Goal: Information Seeking & Learning: Learn about a topic

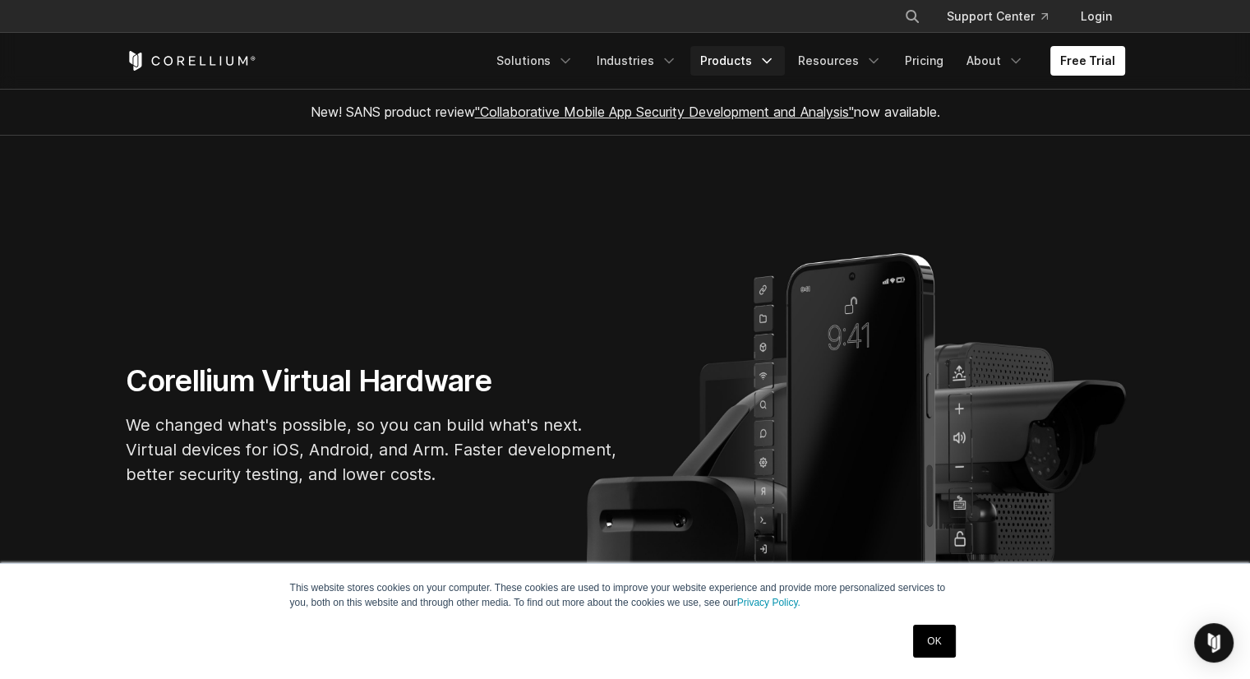
click at [749, 69] on link "Products" at bounding box center [737, 61] width 94 height 30
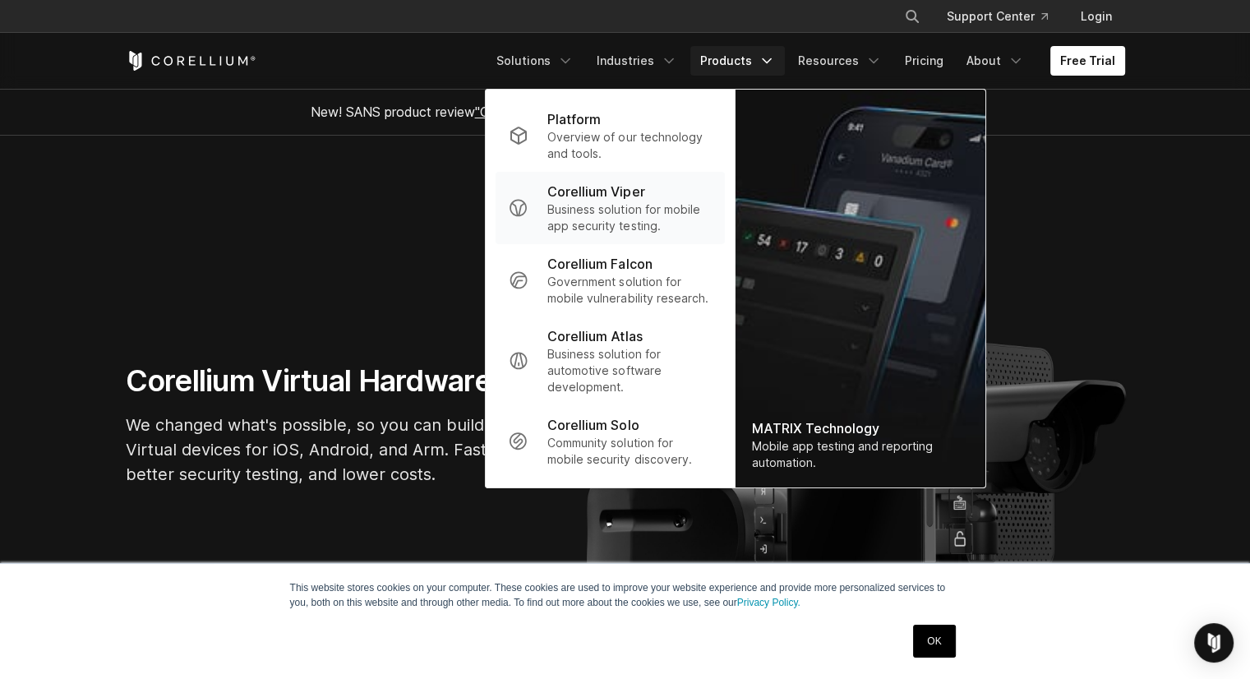
click at [647, 208] on p "Business solution for mobile app security testing." at bounding box center [629, 217] width 164 height 33
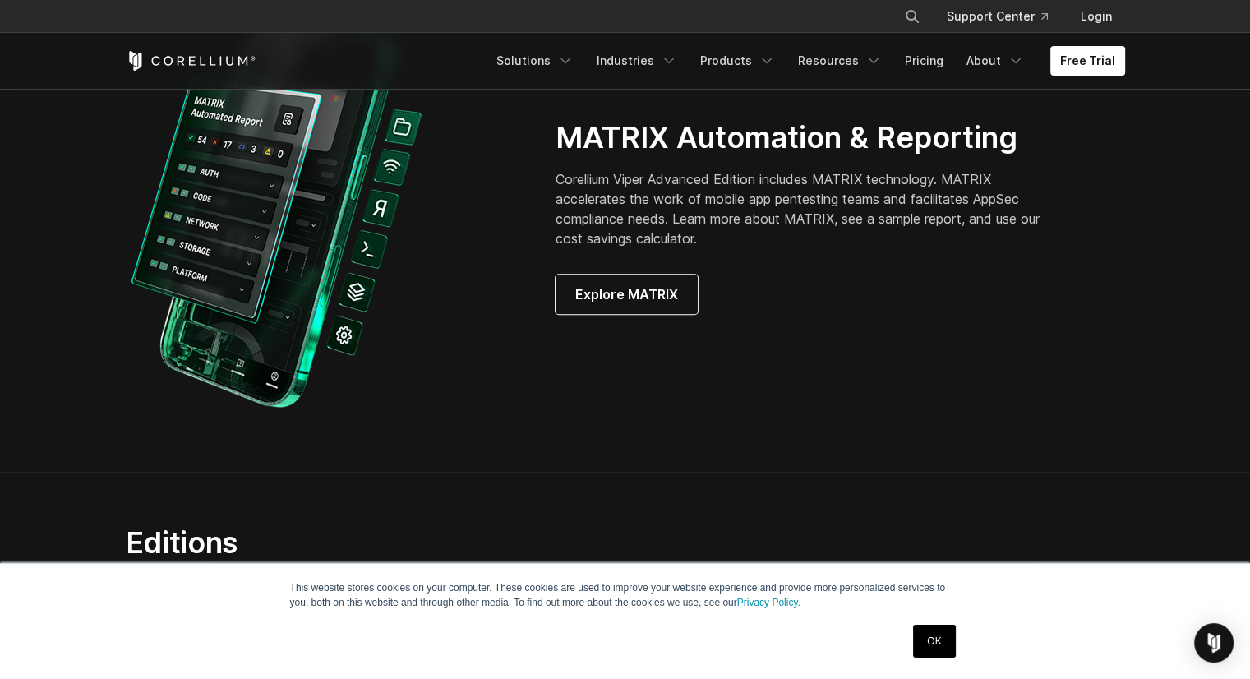
scroll to position [1612, 0]
click at [950, 648] on link "OK" at bounding box center [934, 640] width 42 height 33
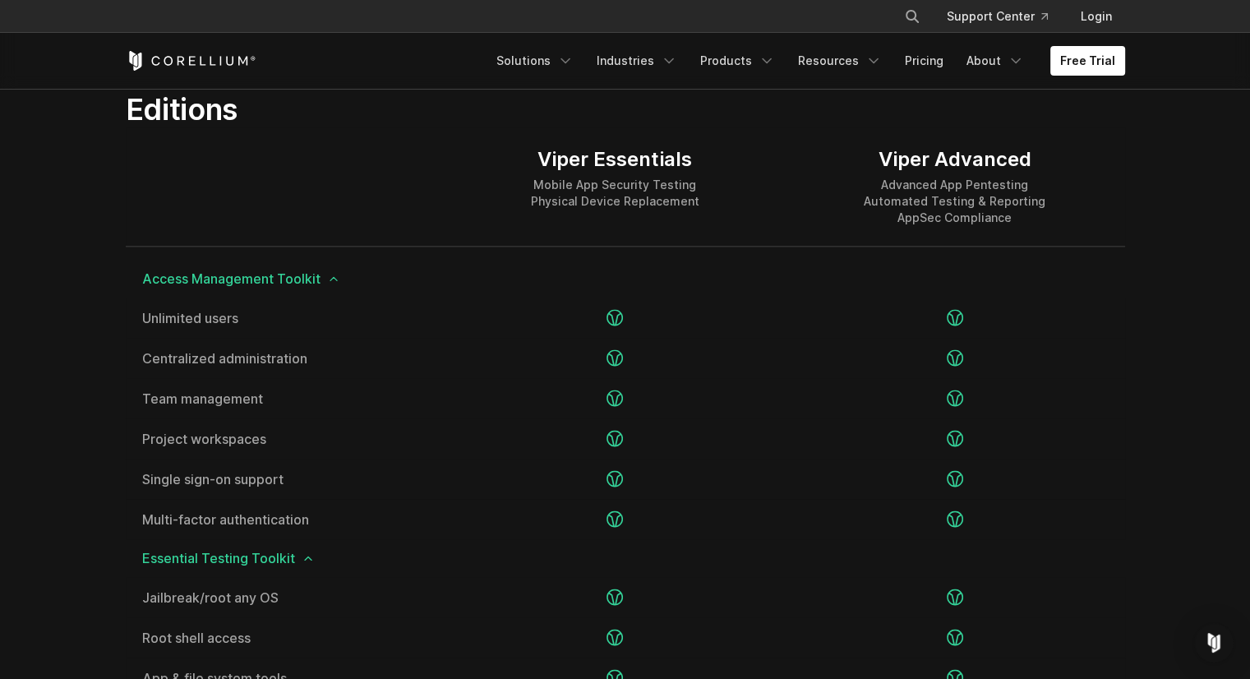
scroll to position [2049, 0]
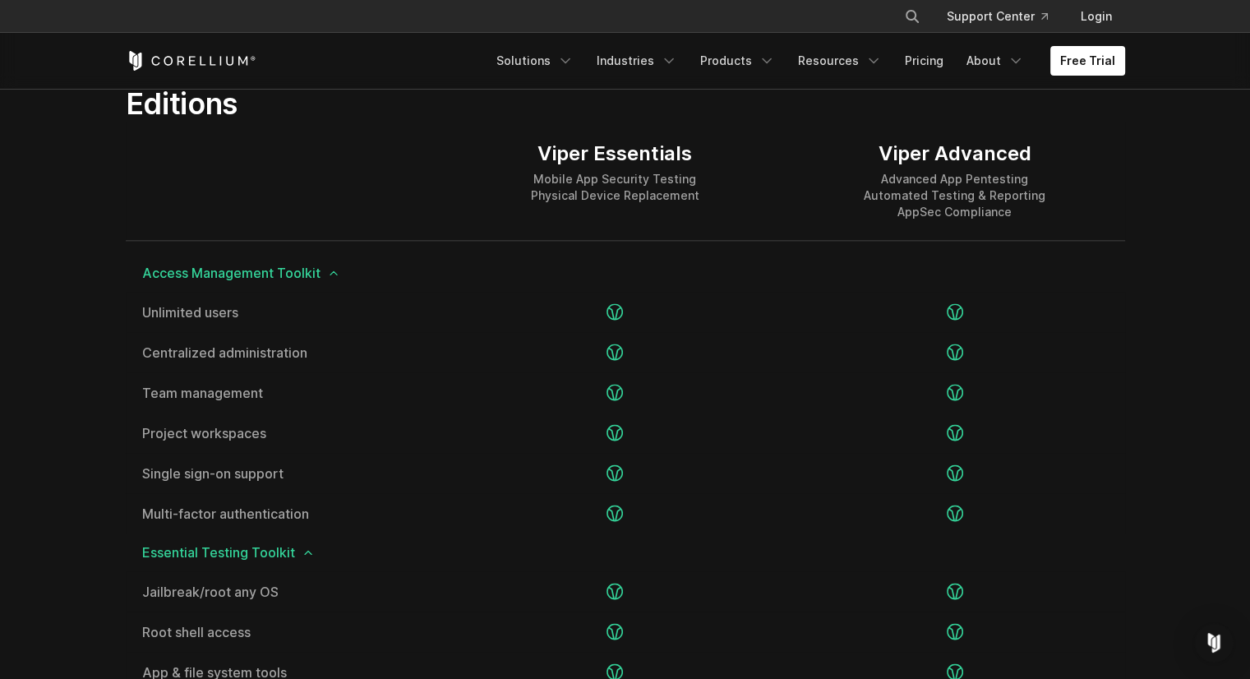
click at [752, 175] on div "Viper Essentials Mobile App Security Testing Physical Device Replacement" at bounding box center [614, 181] width 339 height 118
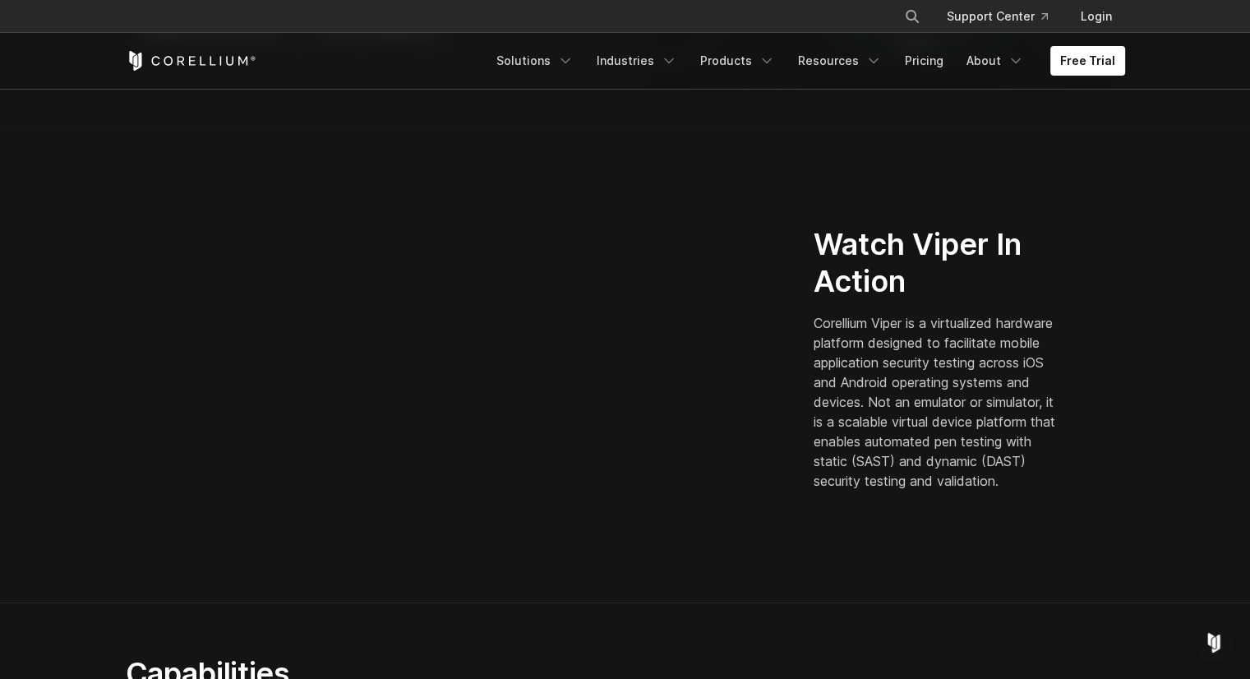
scroll to position [0, 0]
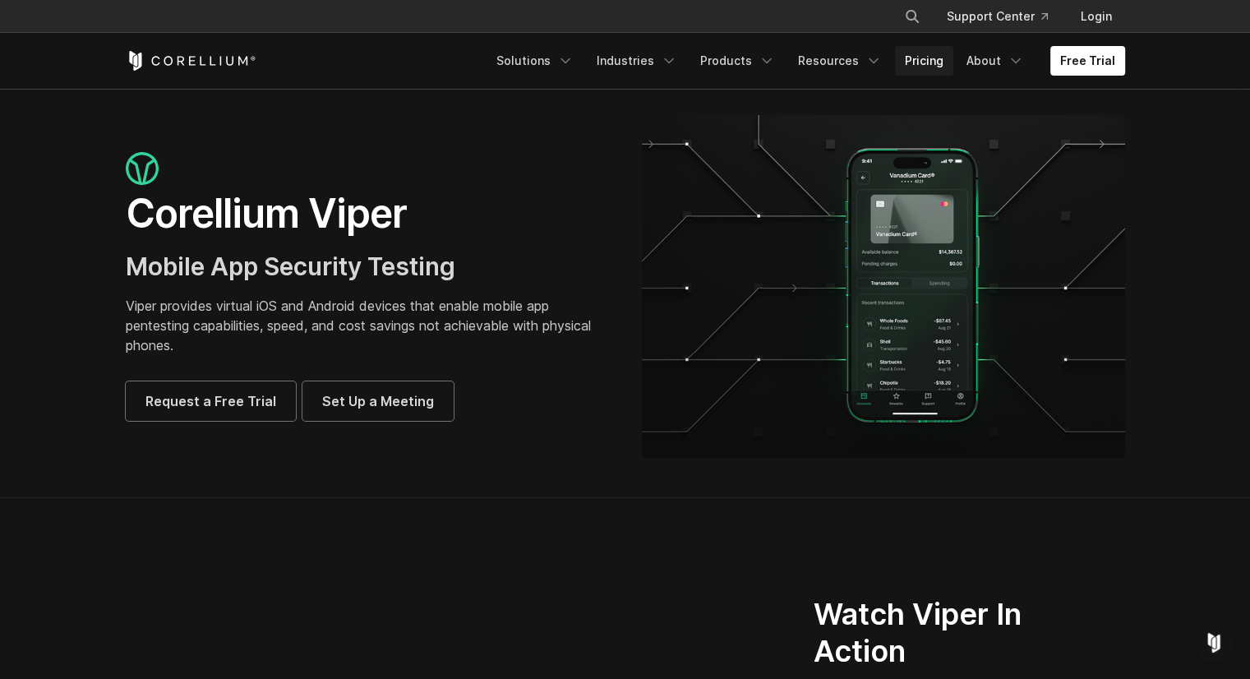
click at [942, 63] on link "Pricing" at bounding box center [924, 61] width 58 height 30
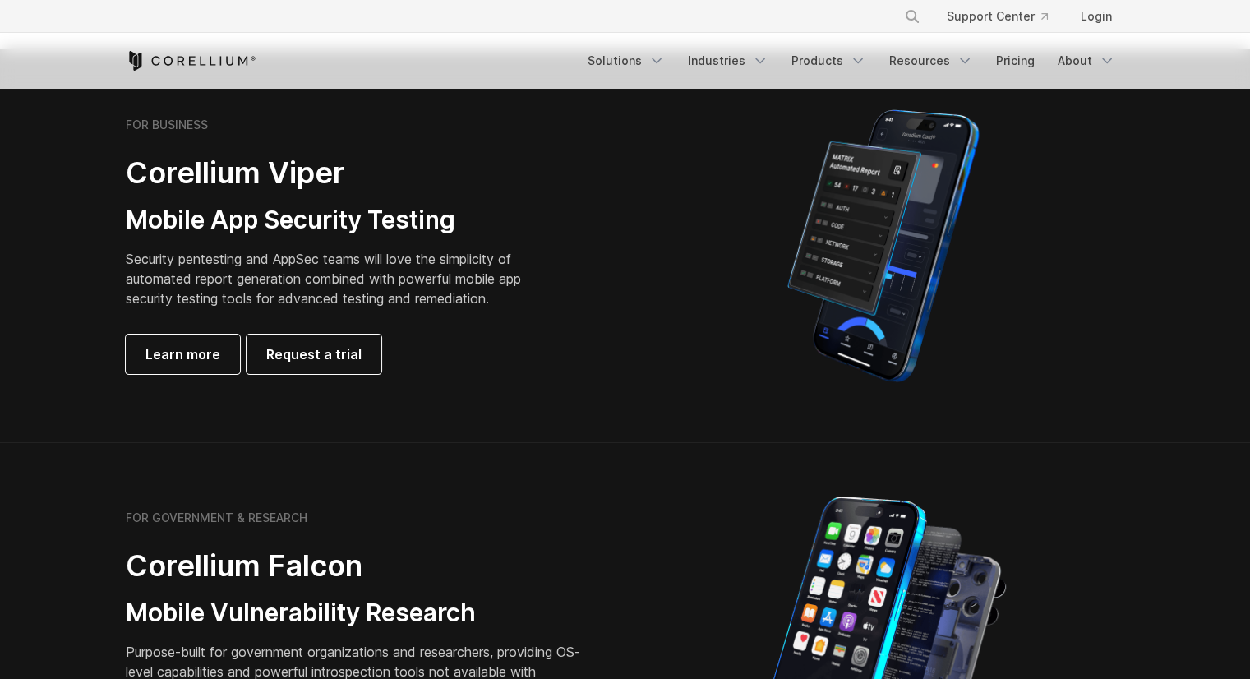
click at [255, 196] on div "FOR BUSINESS Corellium Viper Mobile App Security Testing Security pentesting an…" at bounding box center [356, 245] width 460 height 256
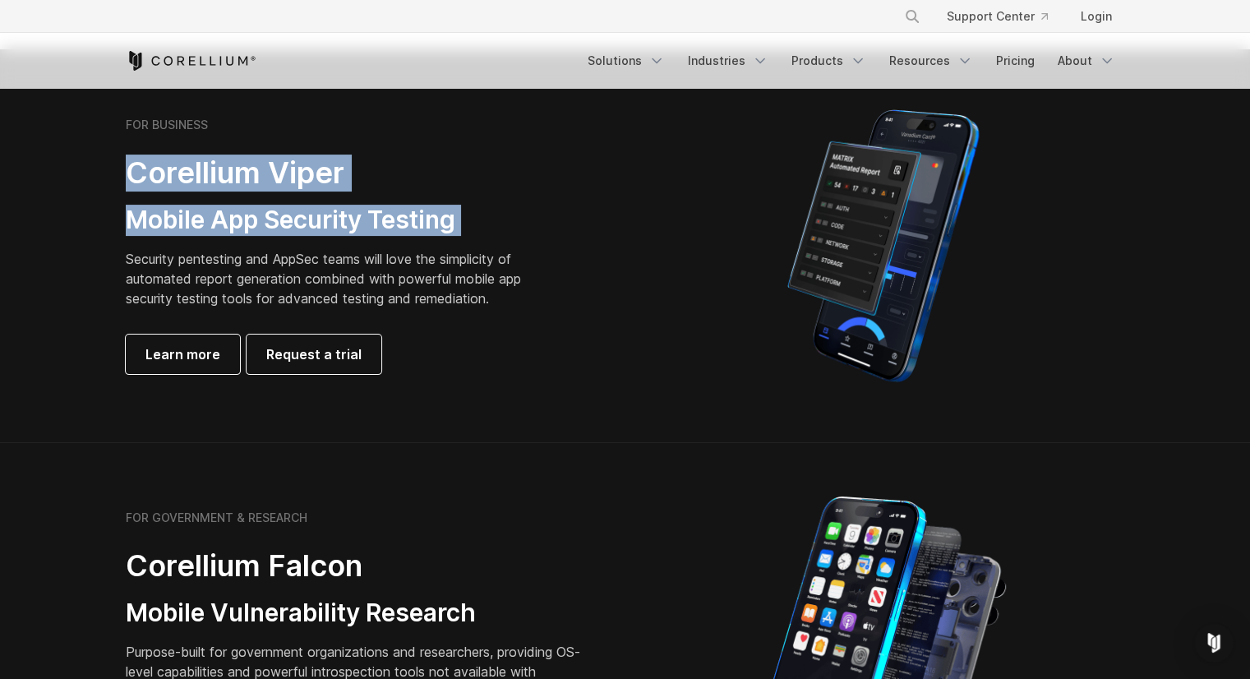
drag, startPoint x: 0, startPoint y: 0, endPoint x: 264, endPoint y: 189, distance: 324.5
click at [264, 189] on div "FOR BUSINESS Corellium Viper Mobile App Security Testing Security pentesting an…" at bounding box center [356, 245] width 460 height 256
click at [264, 189] on h2 "Corellium Viper" at bounding box center [336, 172] width 421 height 37
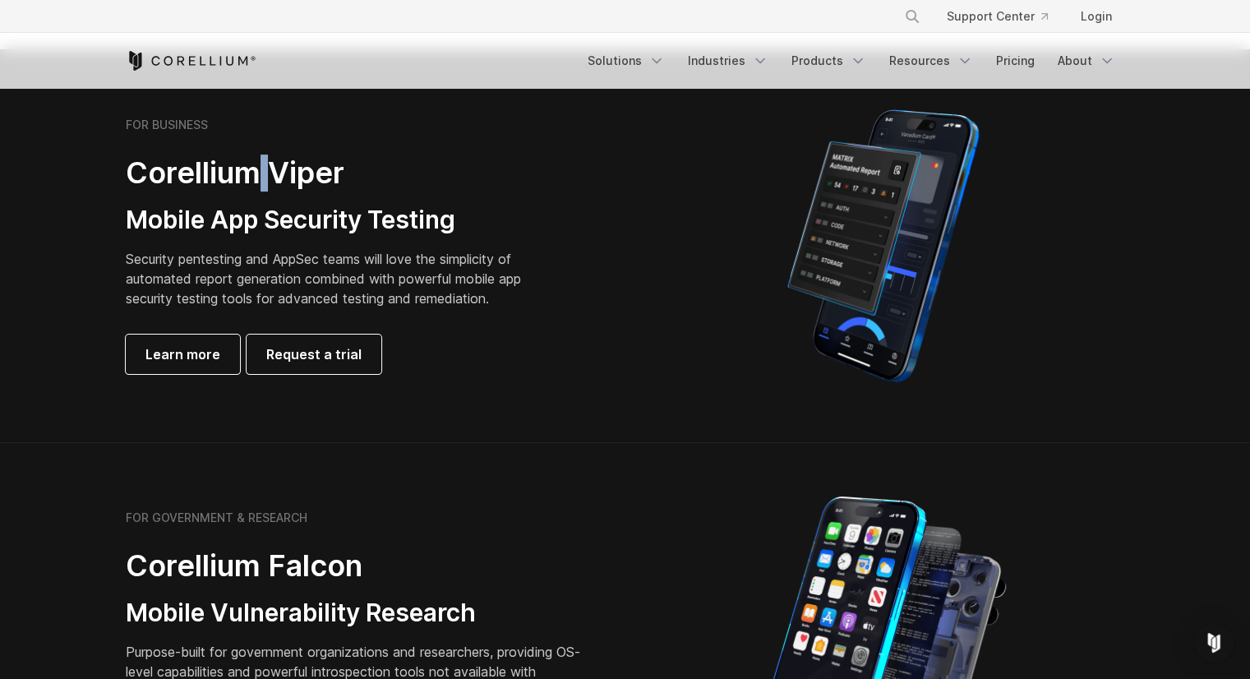
click at [264, 189] on h2 "Corellium Viper" at bounding box center [336, 172] width 421 height 37
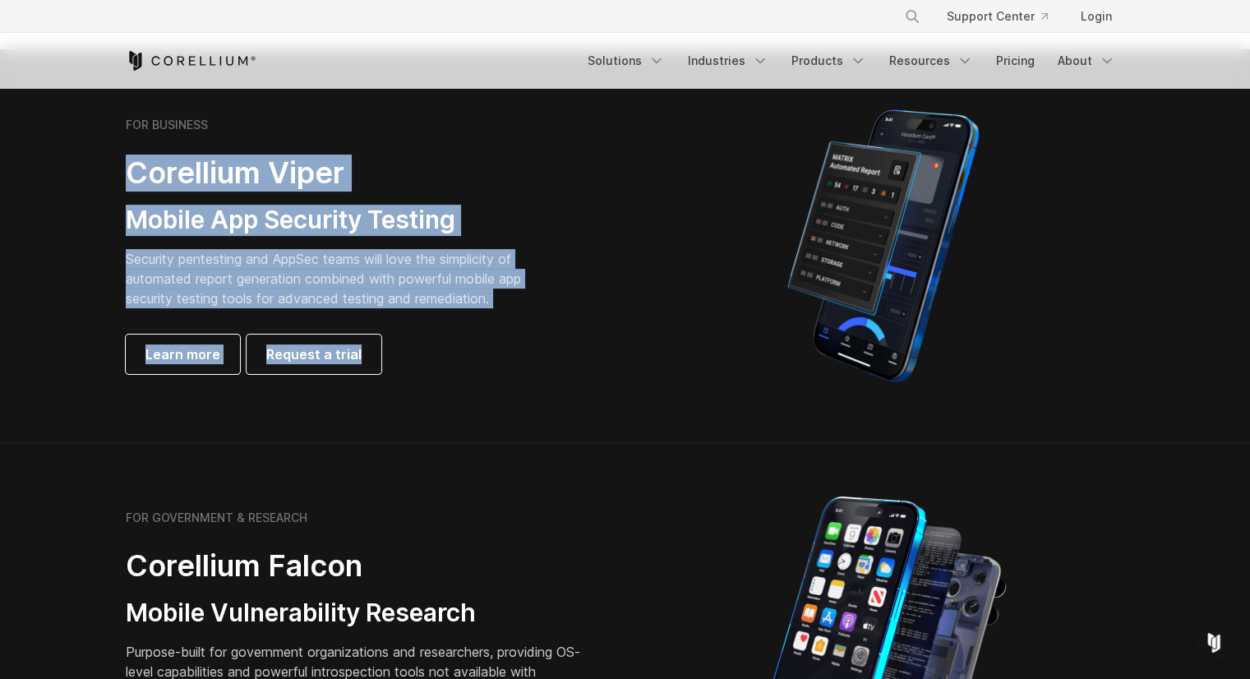
drag, startPoint x: 264, startPoint y: 189, endPoint x: 408, endPoint y: 389, distance: 246.1
click at [408, 389] on div "FOR BUSINESS Corellium Viper Mobile App Security Testing Security pentesting an…" at bounding box center [625, 246] width 1032 height 288
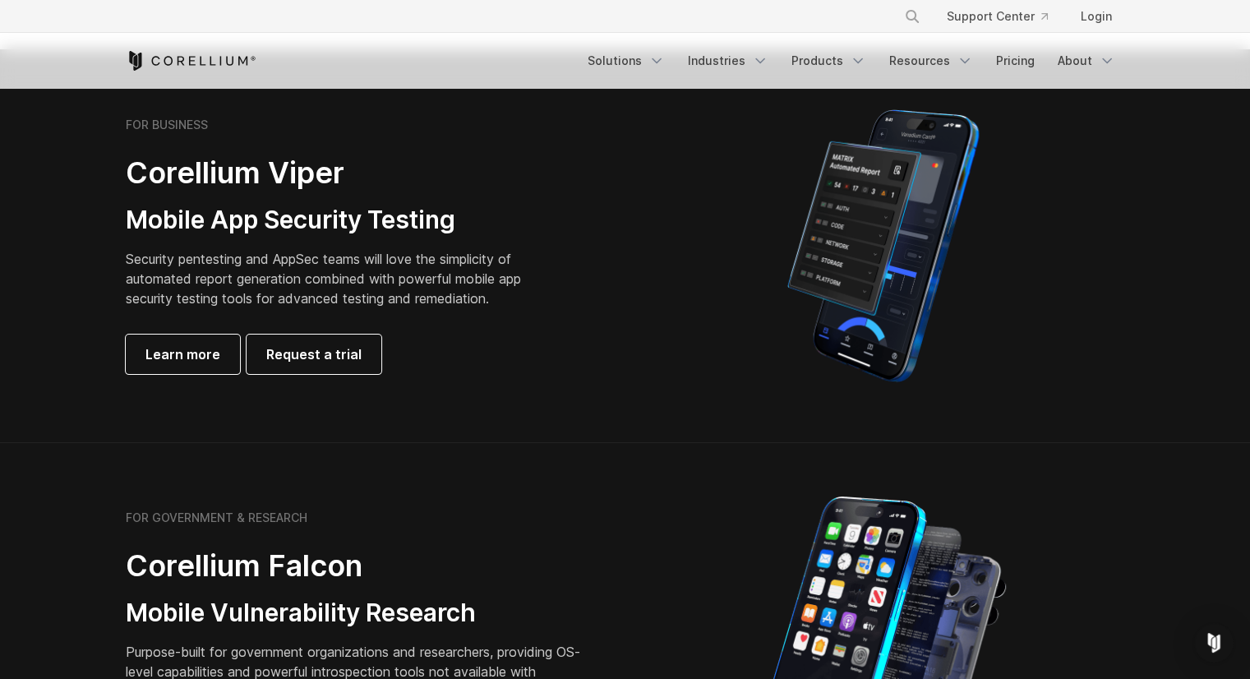
click at [408, 389] on div "FOR BUSINESS Corellium Viper Mobile App Security Testing Security pentesting an…" at bounding box center [625, 246] width 1032 height 288
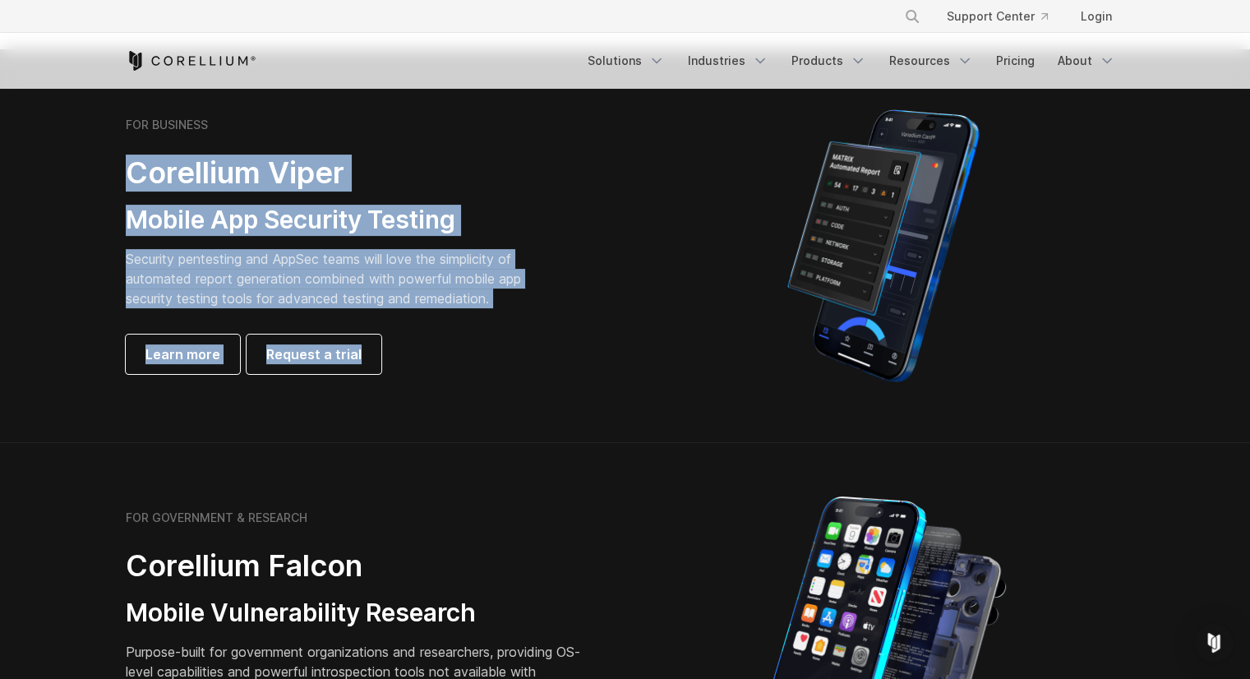
drag, startPoint x: 408, startPoint y: 389, endPoint x: 191, endPoint y: 166, distance: 310.3
click at [191, 166] on div "FOR BUSINESS Corellium Viper Mobile App Security Testing Security pentesting an…" at bounding box center [625, 246] width 1032 height 288
click at [270, 200] on div "FOR BUSINESS Corellium Viper Mobile App Security Testing Security pentesting an…" at bounding box center [356, 245] width 460 height 256
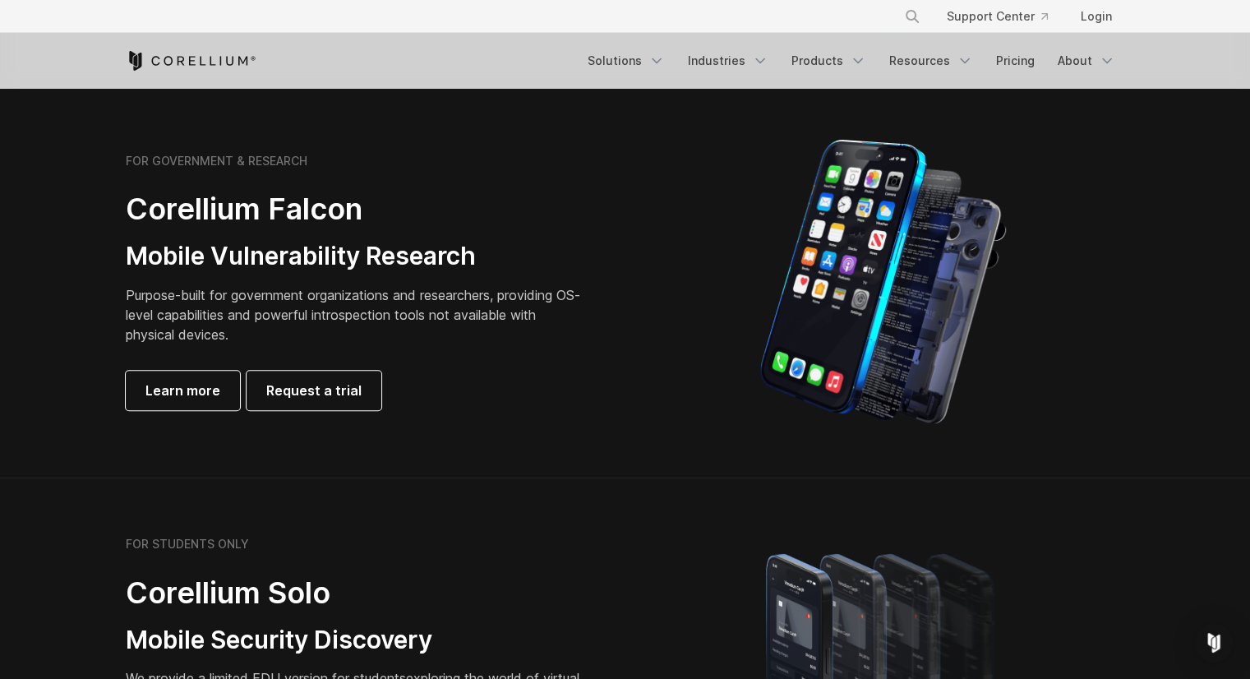
scroll to position [732, 0]
click at [252, 202] on h2 "Corellium Falcon" at bounding box center [356, 208] width 460 height 37
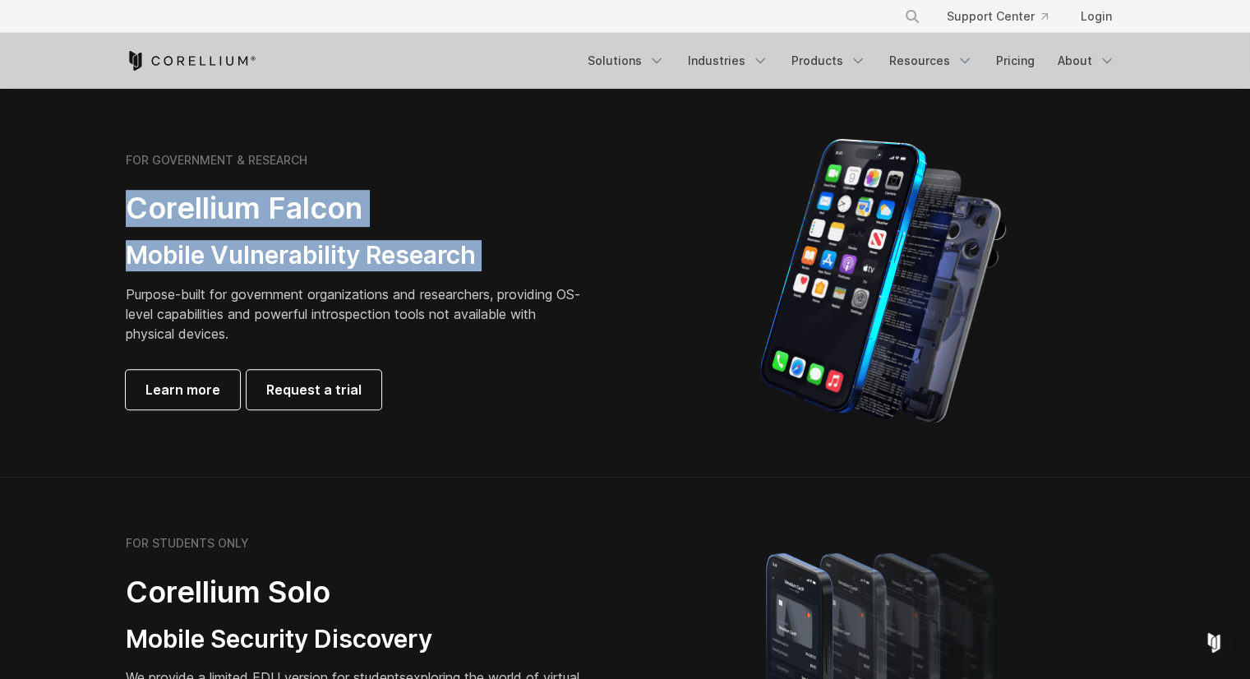
drag, startPoint x: 252, startPoint y: 202, endPoint x: 276, endPoint y: 274, distance: 75.4
click at [276, 274] on div "FOR GOVERNMENT & RESEARCH Corellium Falcon Mobile Vulnerability Research Purpos…" at bounding box center [356, 281] width 460 height 256
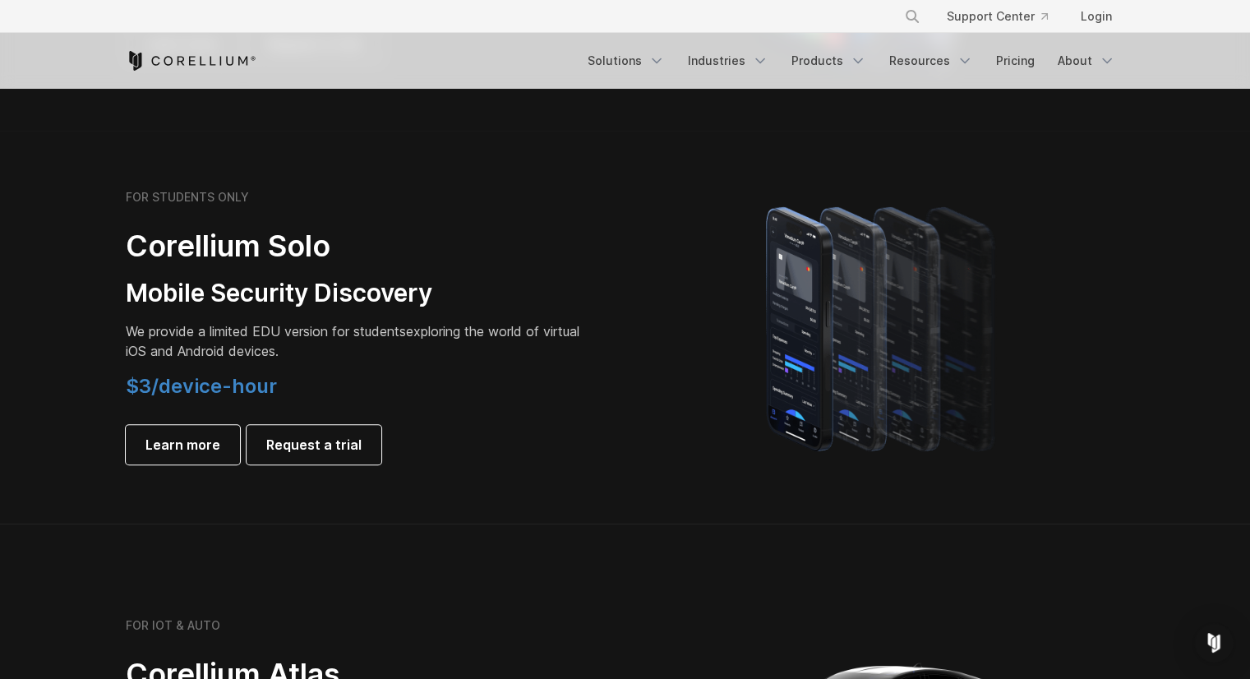
scroll to position [1110, 0]
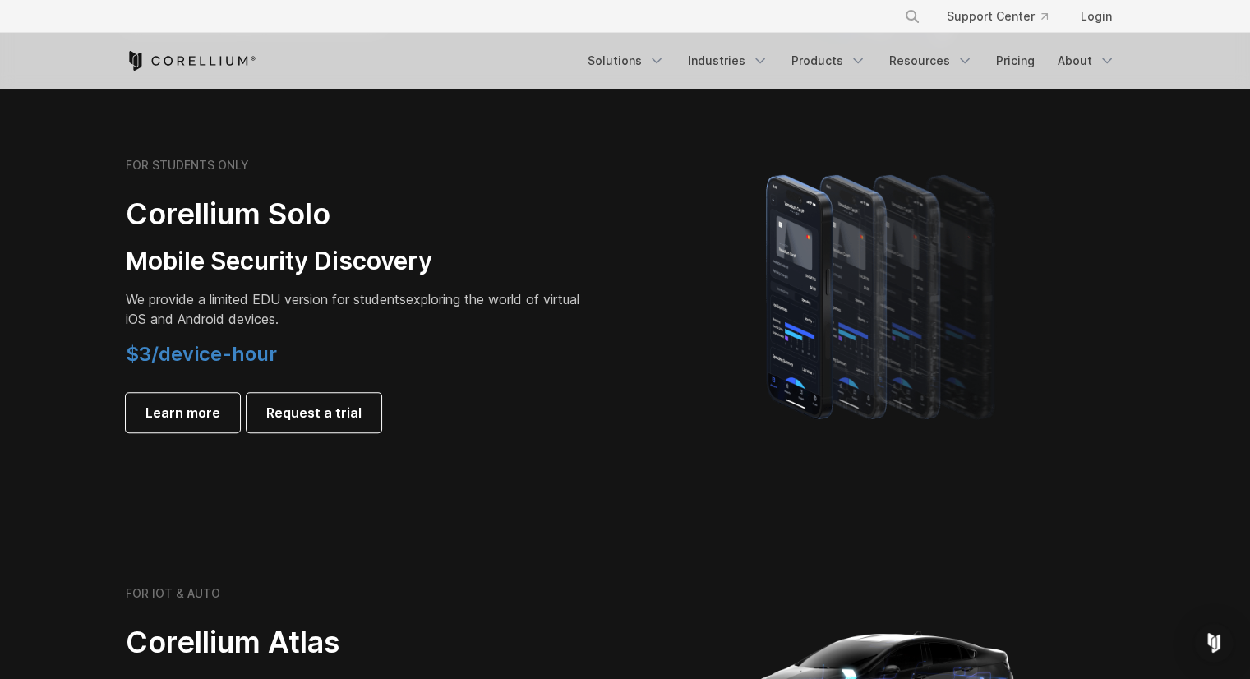
click at [220, 225] on h2 "Corellium Solo" at bounding box center [356, 214] width 460 height 37
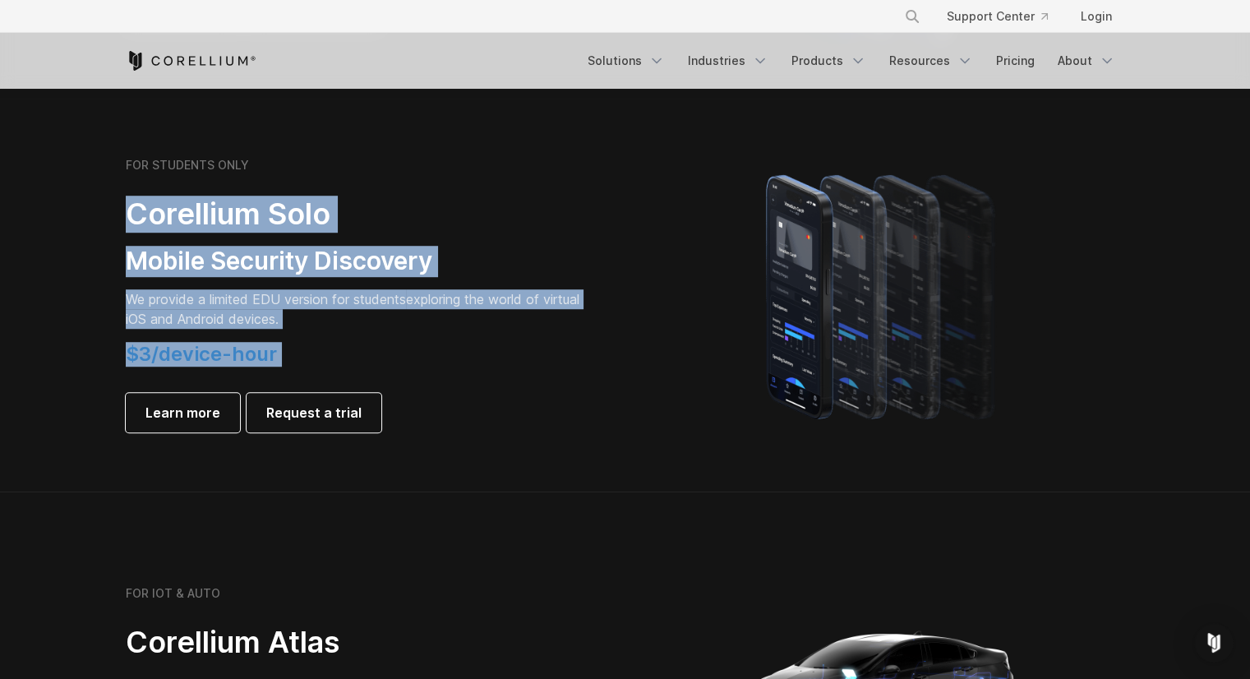
drag, startPoint x: 220, startPoint y: 225, endPoint x: 316, endPoint y: 352, distance: 159.6
click at [316, 352] on div "FOR STUDENTS ONLY Corellium Solo Mobile Security Discovery We provide a limited…" at bounding box center [356, 295] width 460 height 274
click at [316, 352] on h4 "$3/device-hour" at bounding box center [356, 354] width 460 height 25
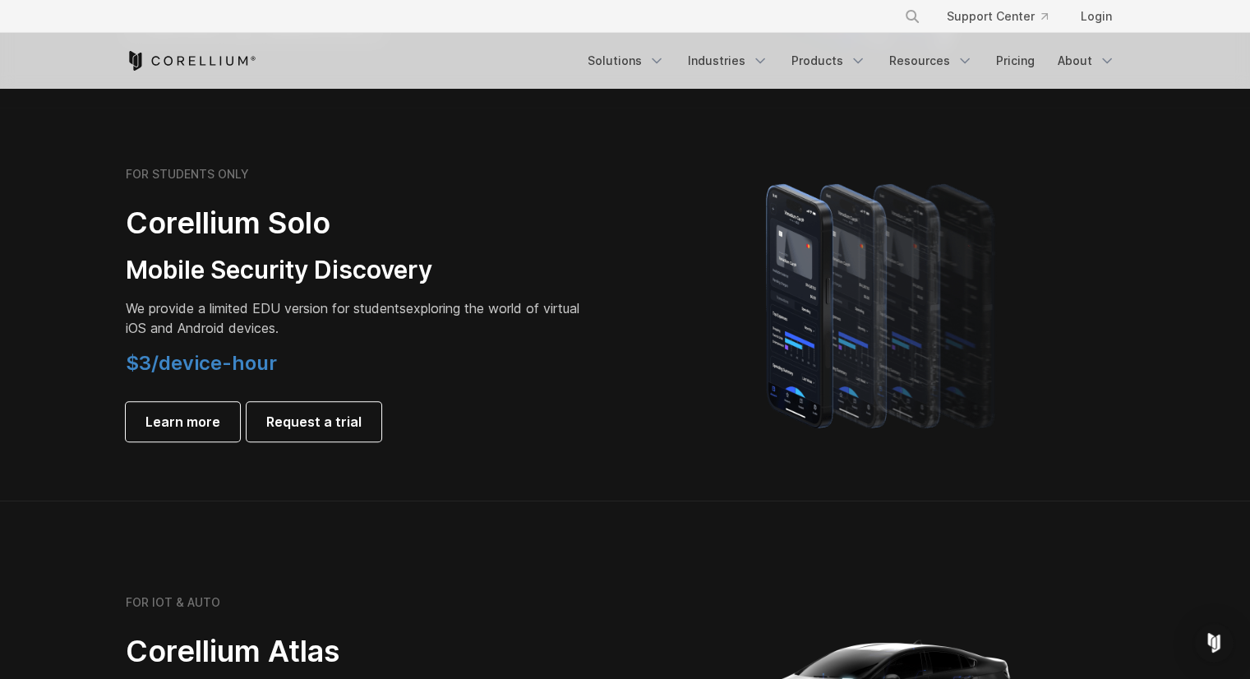
scroll to position [1100, 0]
click at [225, 363] on span "$3/device-hour" at bounding box center [201, 364] width 151 height 24
drag, startPoint x: 225, startPoint y: 363, endPoint x: 256, endPoint y: 365, distance: 31.3
click at [256, 365] on span "$3/device-hour" at bounding box center [201, 364] width 151 height 24
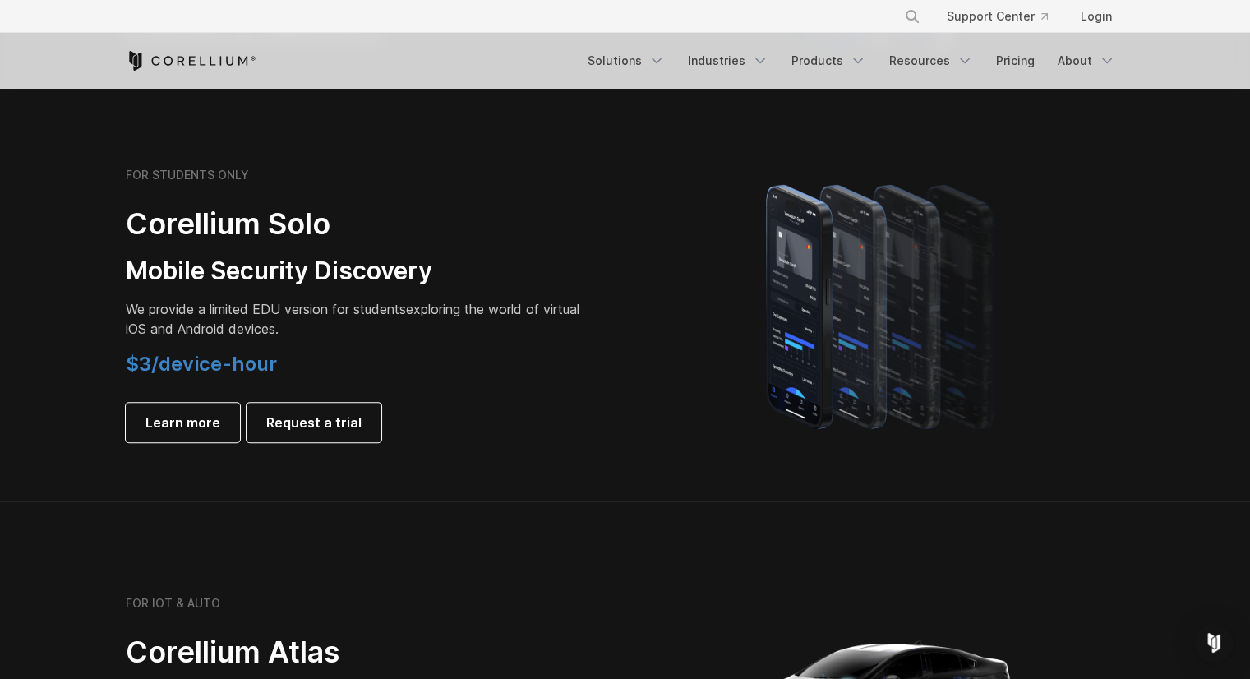
click at [226, 367] on span "$3/device-hour" at bounding box center [201, 364] width 151 height 24
drag, startPoint x: 226, startPoint y: 367, endPoint x: 130, endPoint y: 371, distance: 96.2
click at [130, 371] on span "$3/device-hour" at bounding box center [201, 364] width 151 height 24
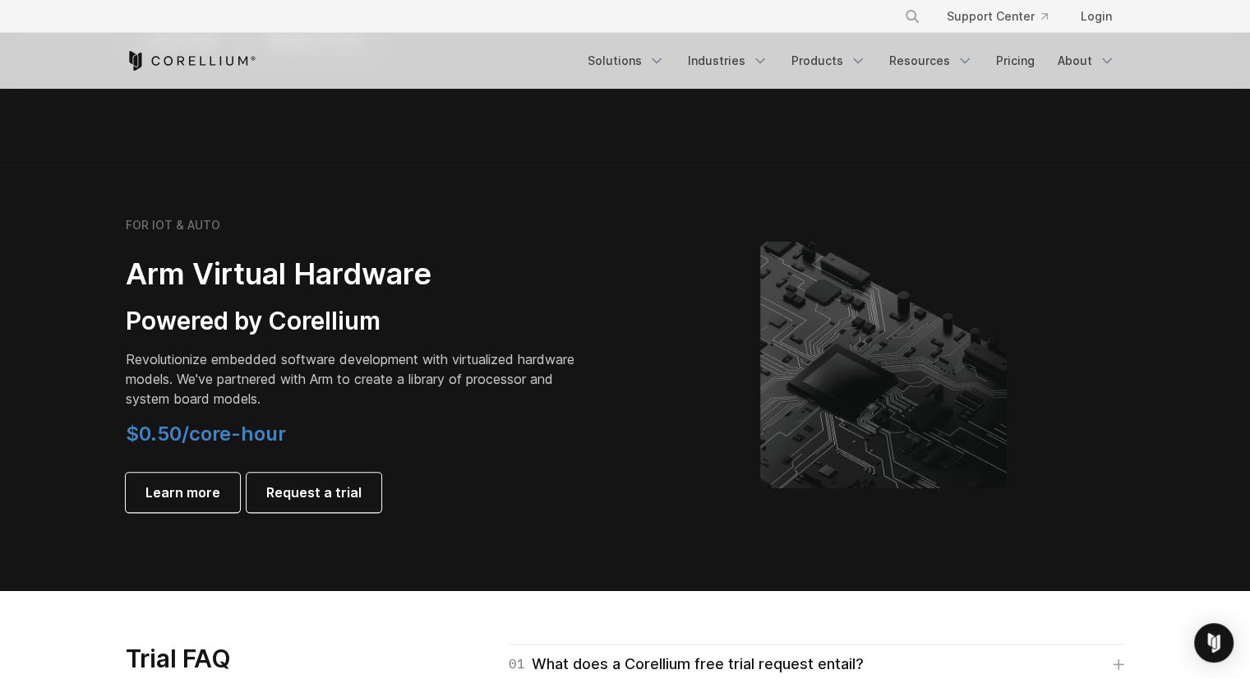
scroll to position [1831, 0]
click at [291, 272] on h2 "Arm Virtual Hardware" at bounding box center [356, 274] width 460 height 37
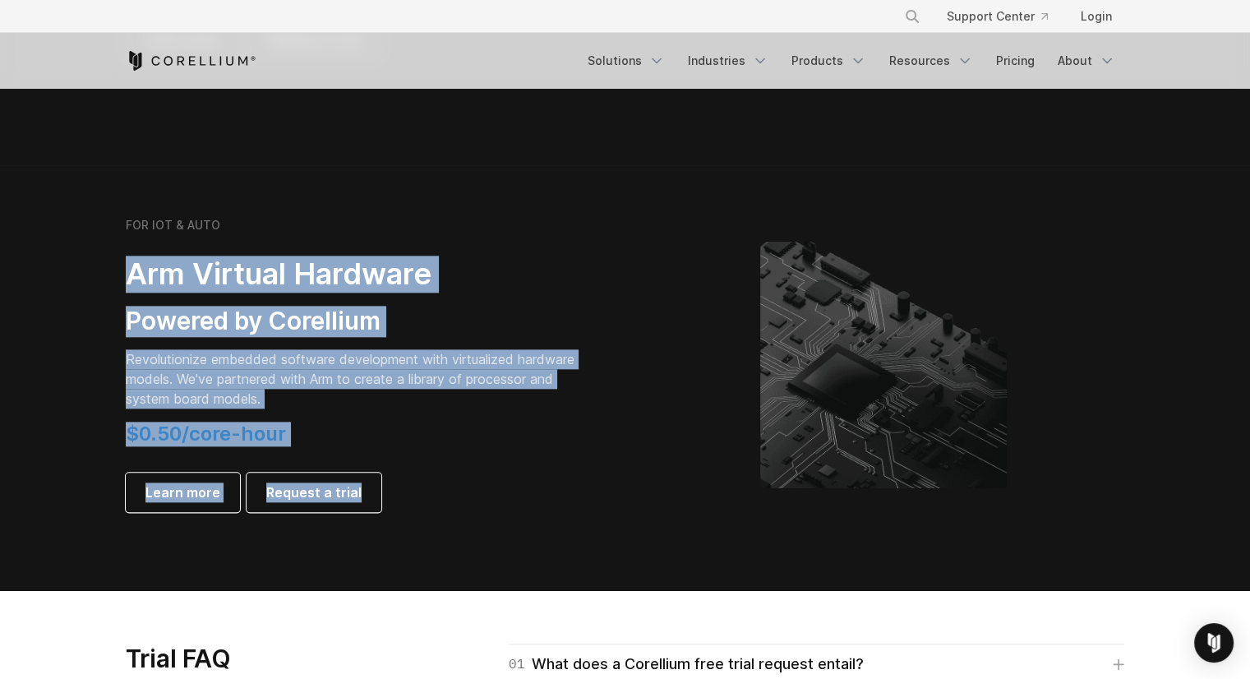
drag, startPoint x: 291, startPoint y: 272, endPoint x: 422, endPoint y: 495, distance: 258.6
click at [422, 495] on div "FOR IOT & AUTO Arm Virtual Hardware Powered by Corellium Revolutionize embedded…" at bounding box center [356, 365] width 460 height 294
click at [422, 495] on div "Learn more Request a trial" at bounding box center [356, 491] width 460 height 39
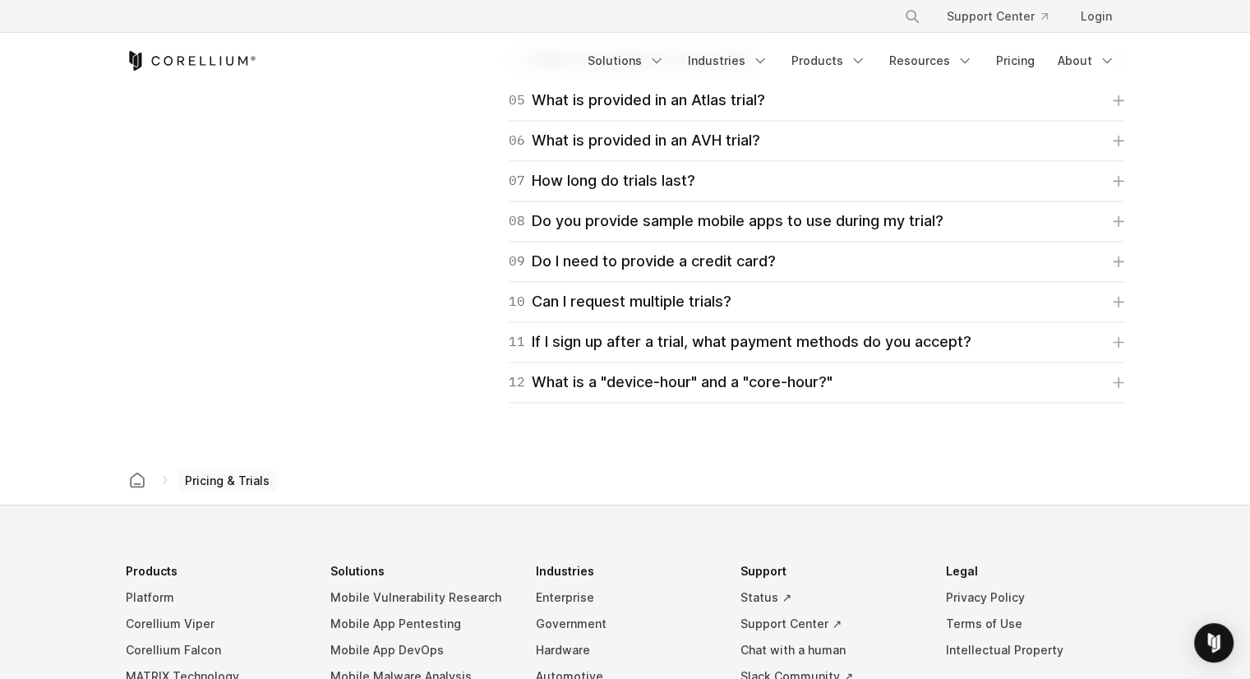
scroll to position [2573, 0]
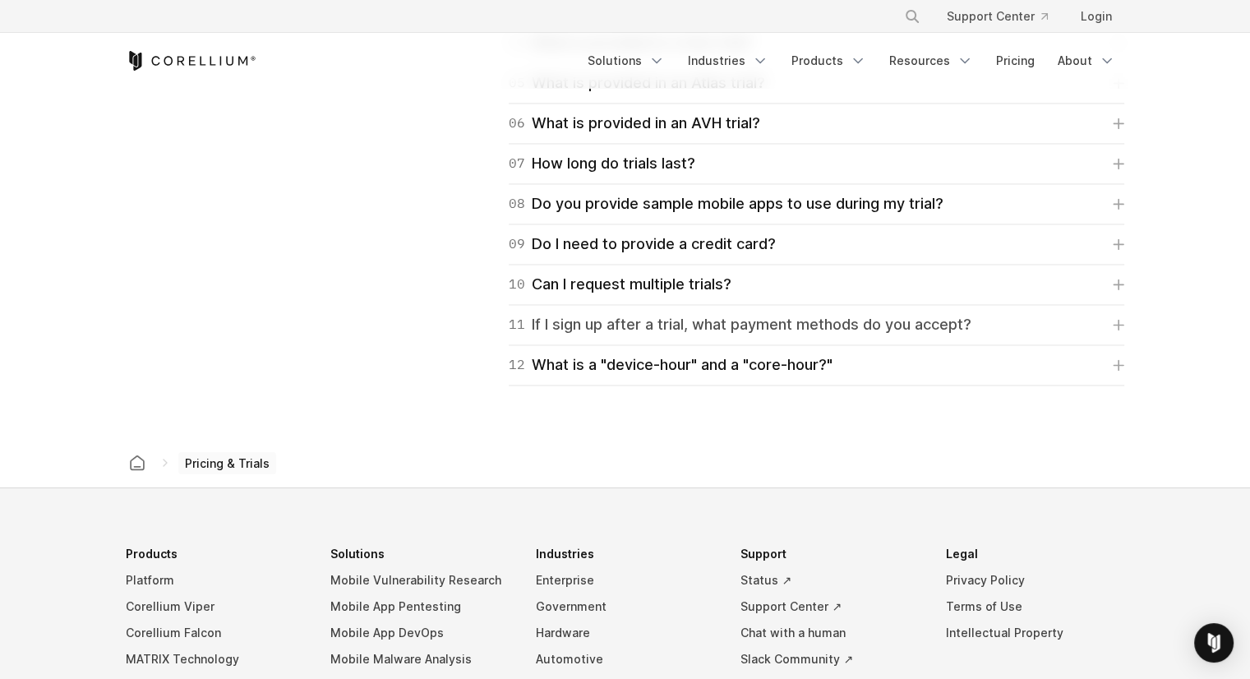
click at [839, 313] on div "11 If I sign up after a trial, what payment methods do you accept?" at bounding box center [740, 324] width 463 height 23
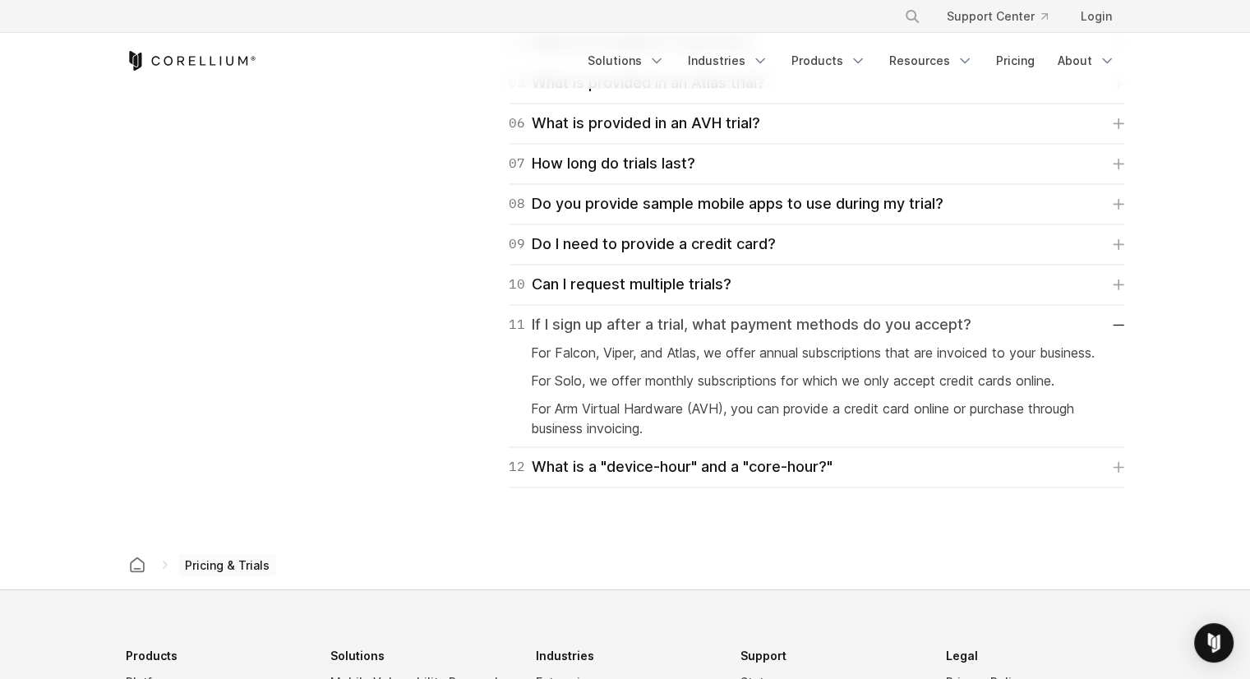
click at [755, 329] on div "11 If I sign up after a trial, what payment methods do you accept?" at bounding box center [740, 324] width 463 height 23
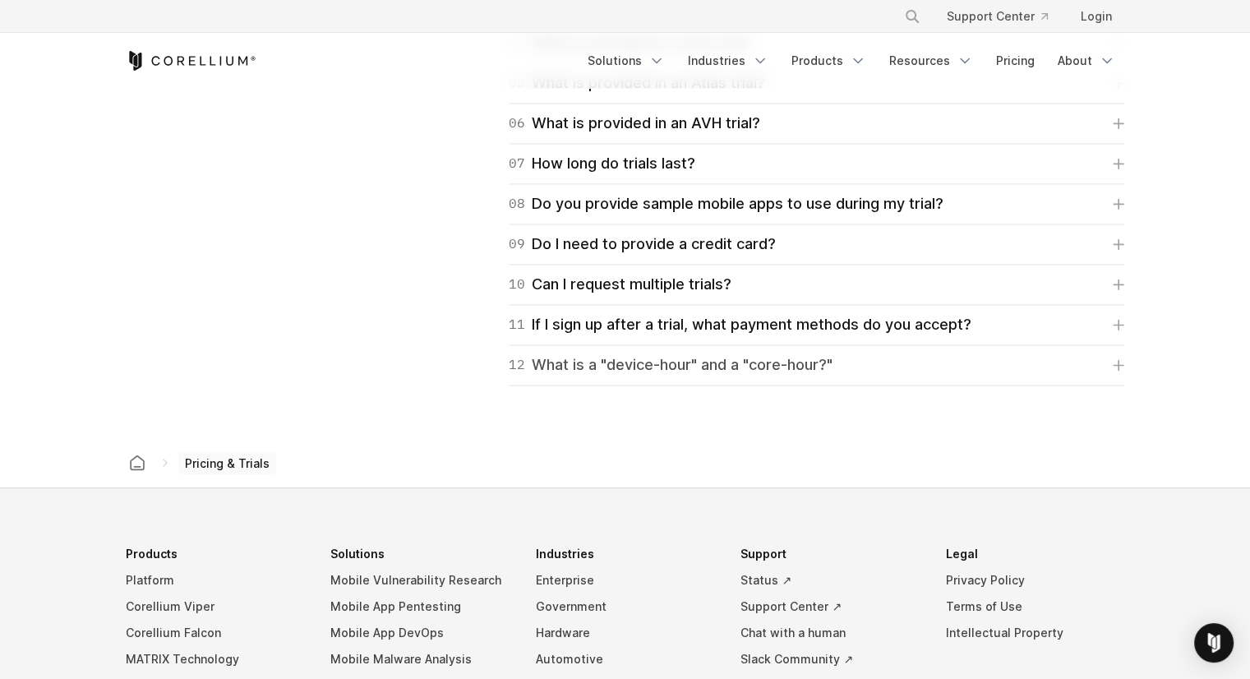
click at [703, 369] on div "12 What is a "device-hour" and a "core-hour?"" at bounding box center [671, 364] width 324 height 23
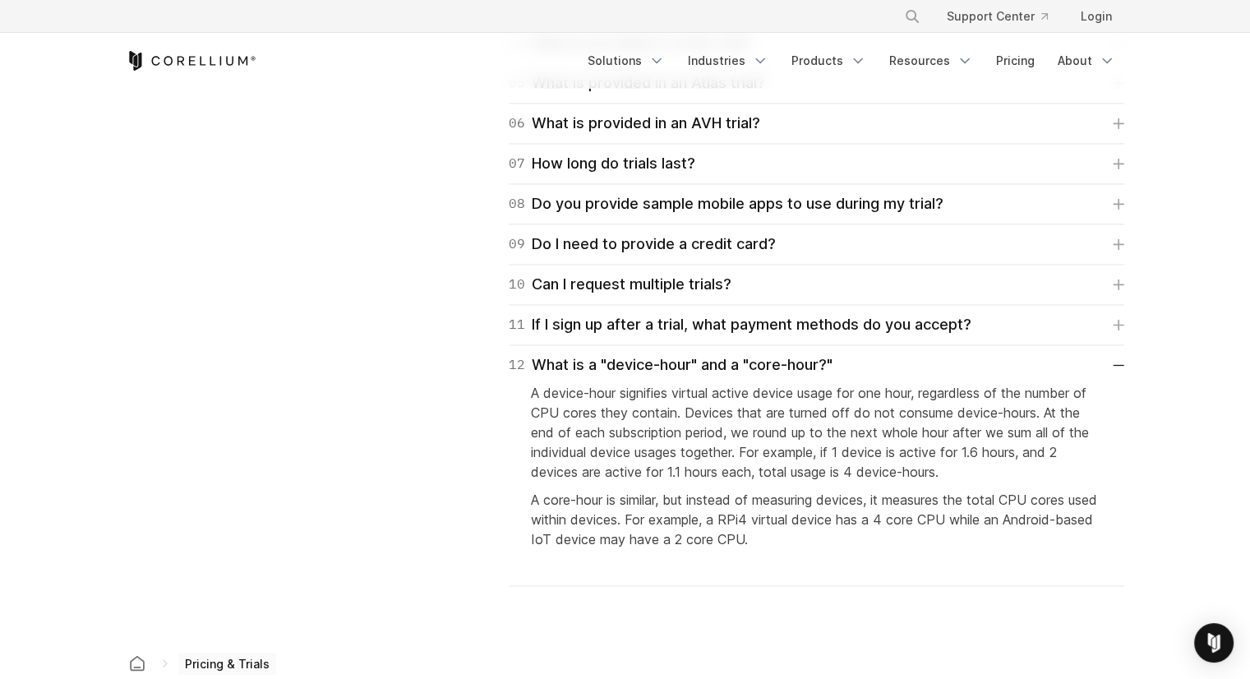
click at [742, 435] on p "A device-hour signifies virtual active device usage for one hour, regardless of…" at bounding box center [816, 432] width 571 height 99
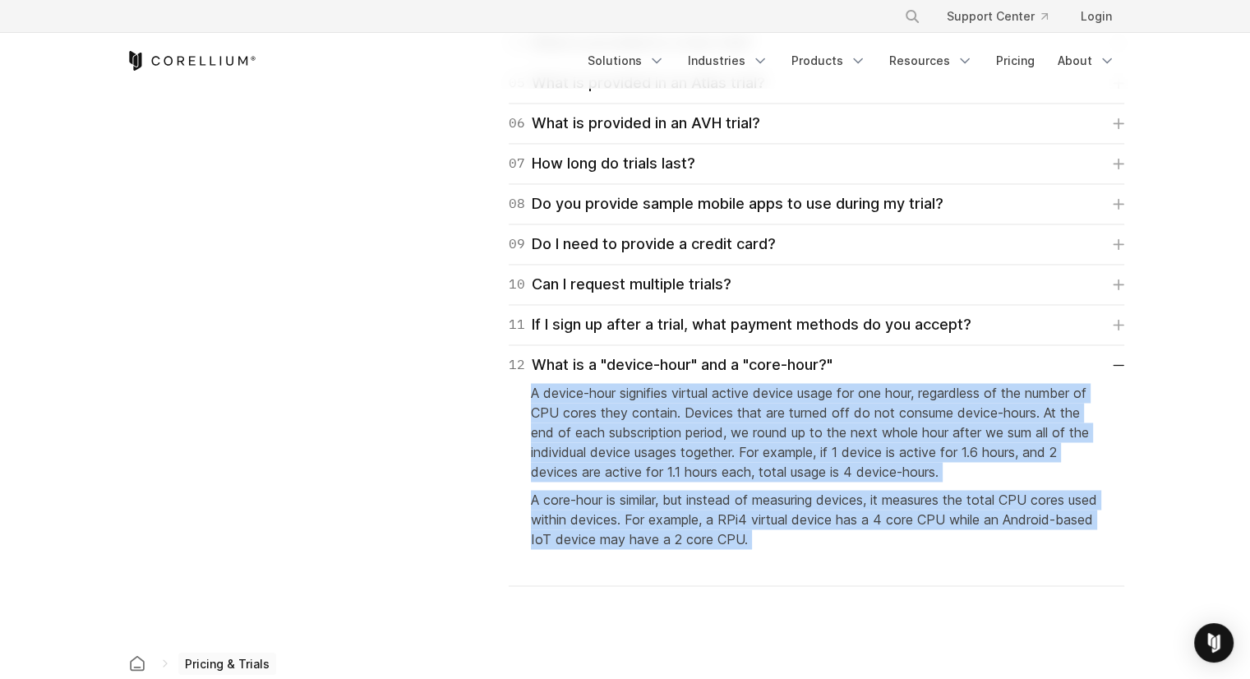
drag, startPoint x: 742, startPoint y: 435, endPoint x: 744, endPoint y: 540, distance: 105.2
click at [744, 540] on div "A device-hour signifies virtual active device usage for one hour, regardless of…" at bounding box center [816, 476] width 571 height 200
click at [744, 540] on p "A core-hour is similar, but instead of measuring devices, it measures the total…" at bounding box center [816, 519] width 571 height 59
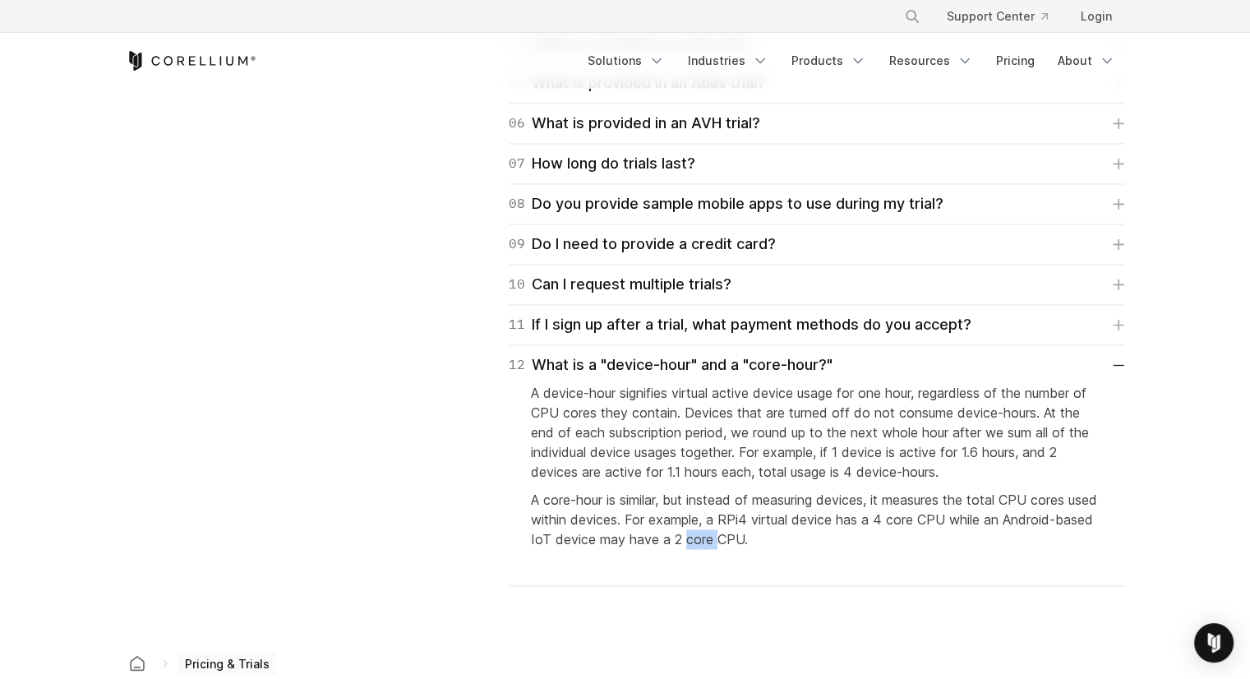
click at [744, 540] on p "A core-hour is similar, but instead of measuring devices, it measures the total…" at bounding box center [816, 519] width 571 height 59
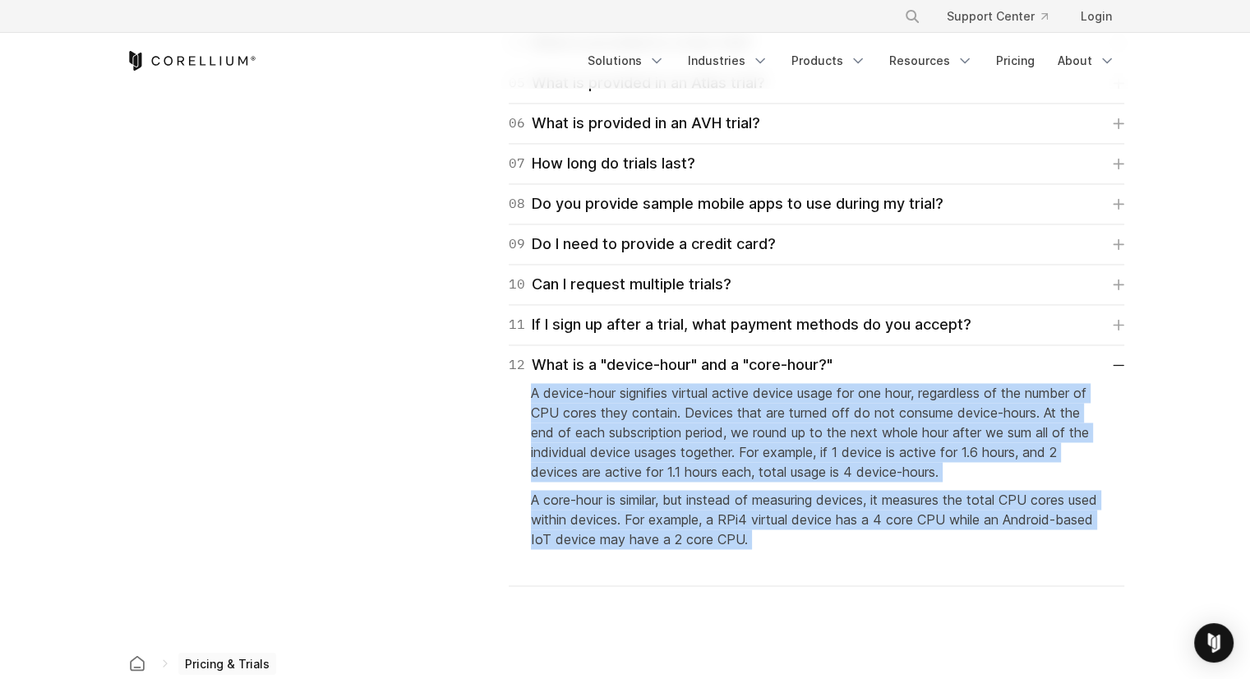
drag, startPoint x: 744, startPoint y: 540, endPoint x: 766, endPoint y: 435, distance: 107.5
click at [766, 435] on div "A device-hour signifies virtual active device usage for one hour, regardless of…" at bounding box center [816, 476] width 571 height 200
click at [766, 435] on p "A device-hour signifies virtual active device usage for one hour, regardless of…" at bounding box center [816, 432] width 571 height 99
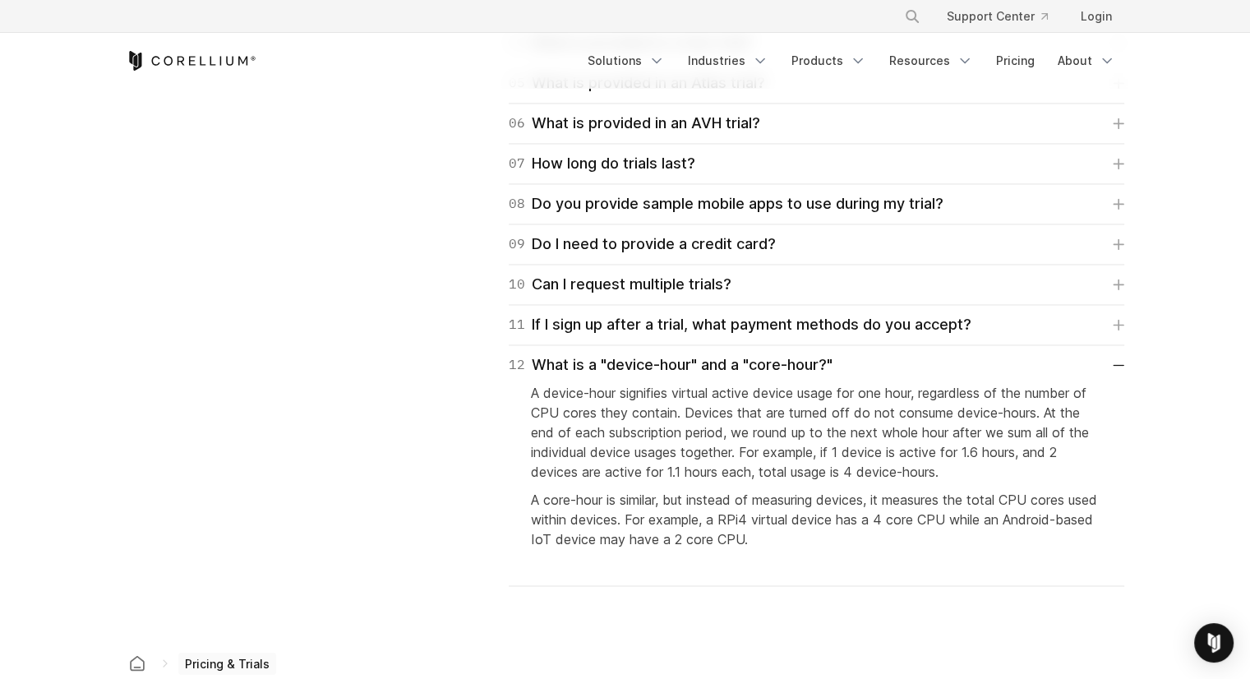
click at [743, 530] on p "A core-hour is similar, but instead of measuring devices, it measures the total…" at bounding box center [816, 519] width 571 height 59
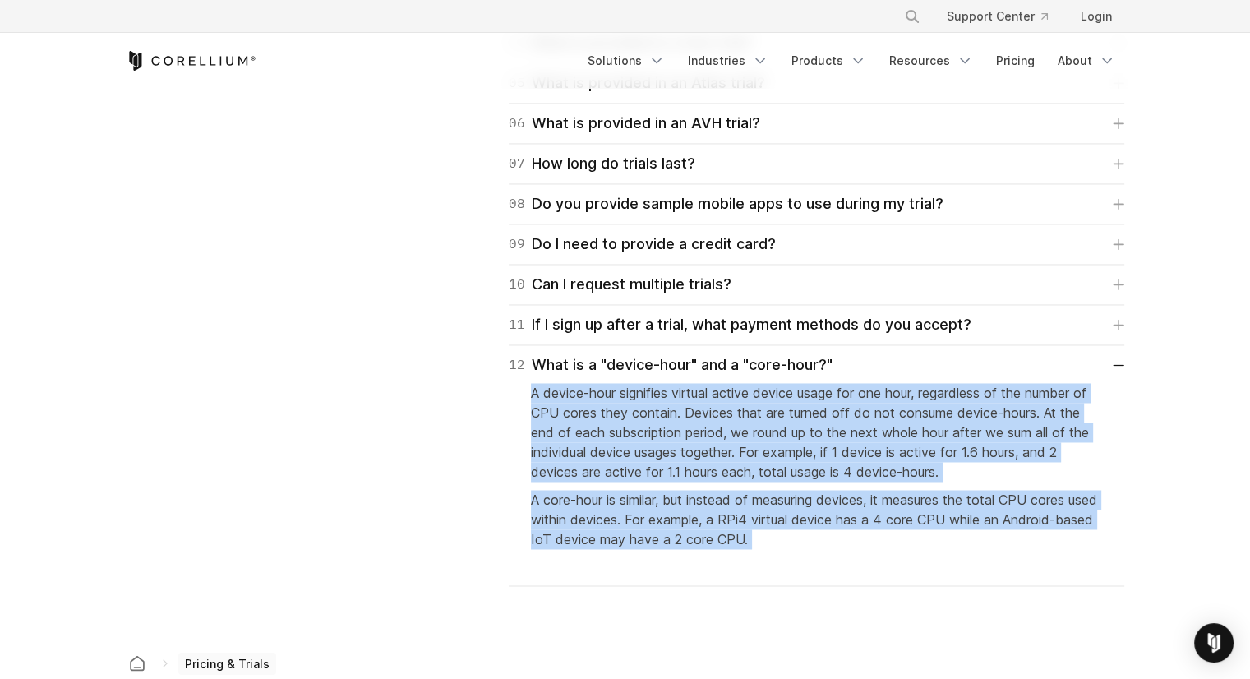
drag, startPoint x: 743, startPoint y: 530, endPoint x: 766, endPoint y: 405, distance: 127.0
click at [766, 405] on div "A device-hour signifies virtual active device usage for one hour, regardless of…" at bounding box center [816, 476] width 571 height 200
click at [766, 405] on p "A device-hour signifies virtual active device usage for one hour, regardless of…" at bounding box center [816, 432] width 571 height 99
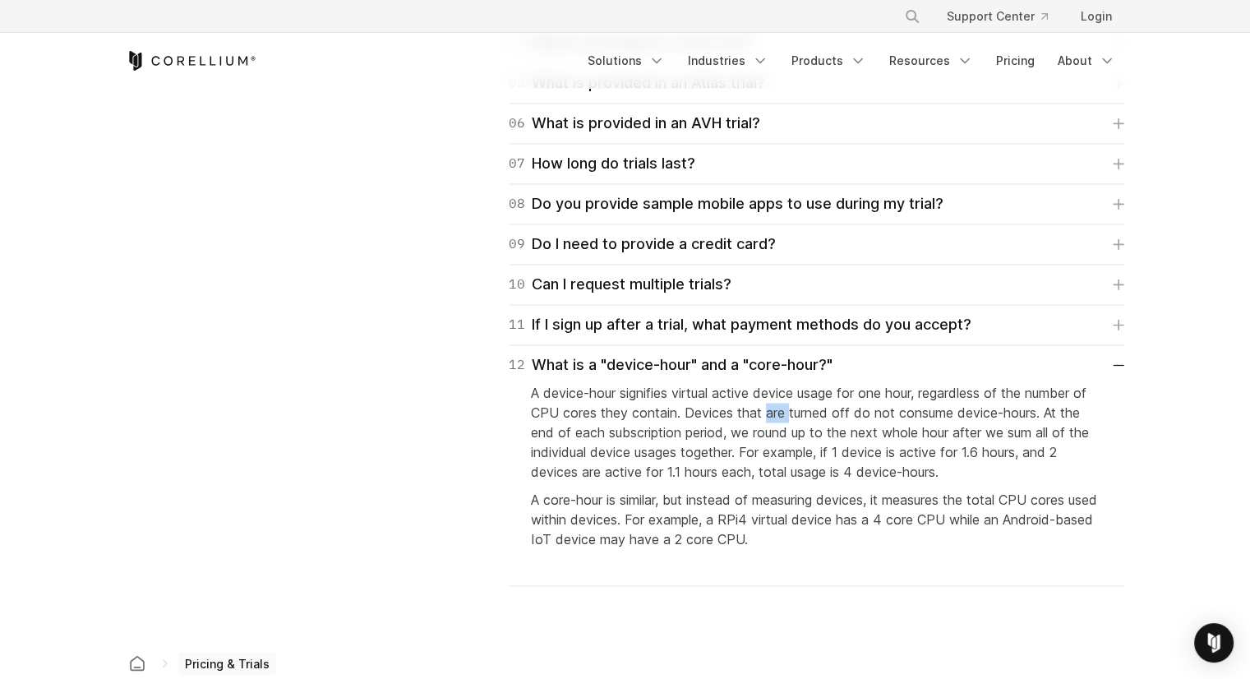
click at [766, 405] on p "A device-hour signifies virtual active device usage for one hour, regardless of…" at bounding box center [816, 432] width 571 height 99
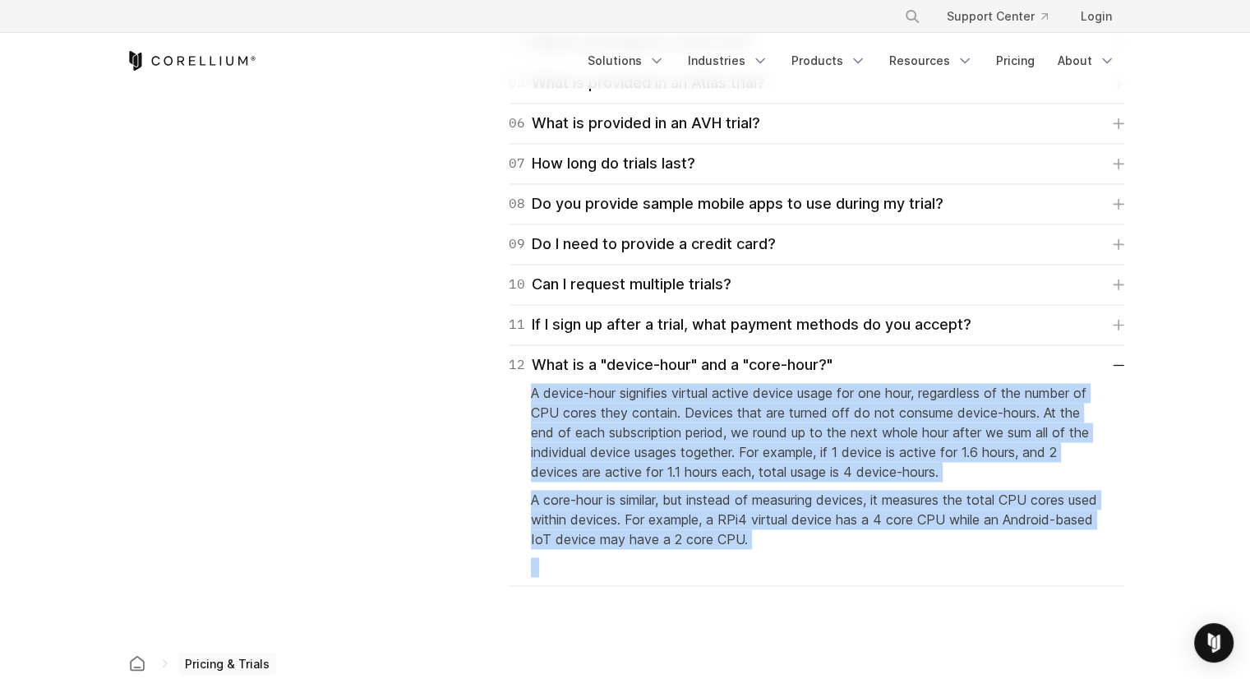
drag, startPoint x: 766, startPoint y: 405, endPoint x: 784, endPoint y: 559, distance: 154.7
click at [784, 559] on div "A device-hour signifies virtual active device usage for one hour, regardless of…" at bounding box center [816, 476] width 571 height 200
click at [784, 559] on p at bounding box center [816, 567] width 571 height 20
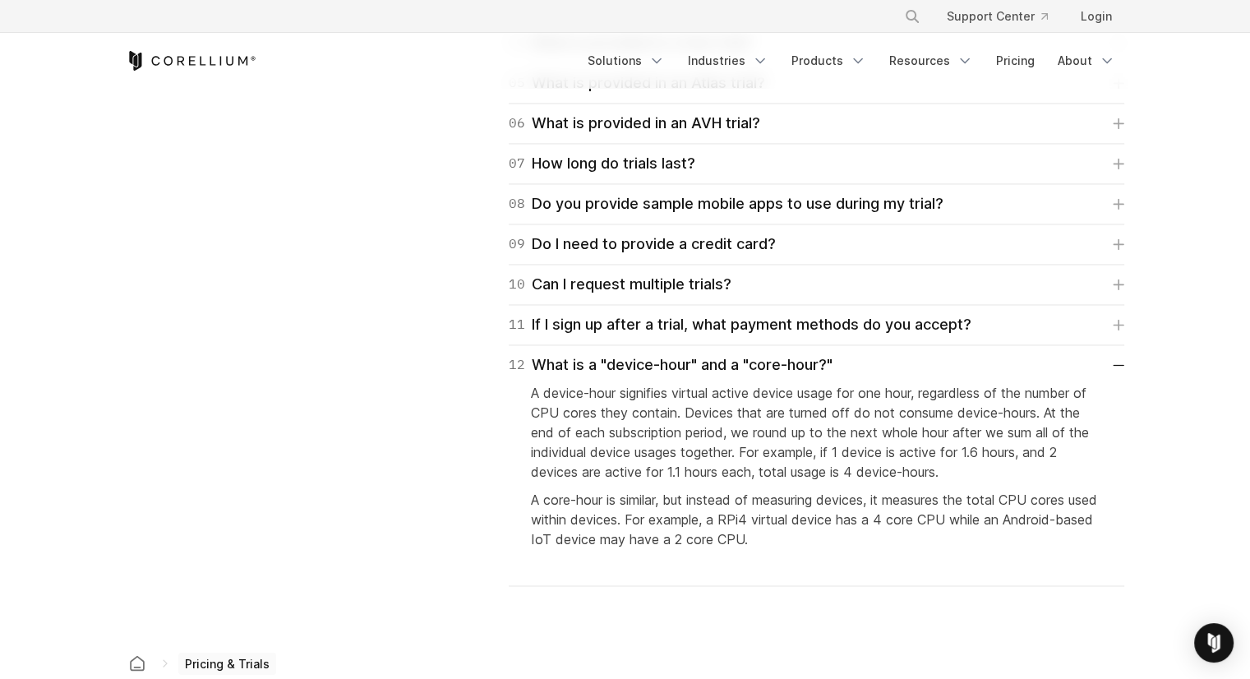
click at [654, 265] on div "10 Can I request multiple trials? You may, but you'll have to speak with us to …" at bounding box center [816, 285] width 615 height 40
click at [729, 357] on div "12 What is a "device-hour" and a "core-hour?"" at bounding box center [671, 364] width 324 height 23
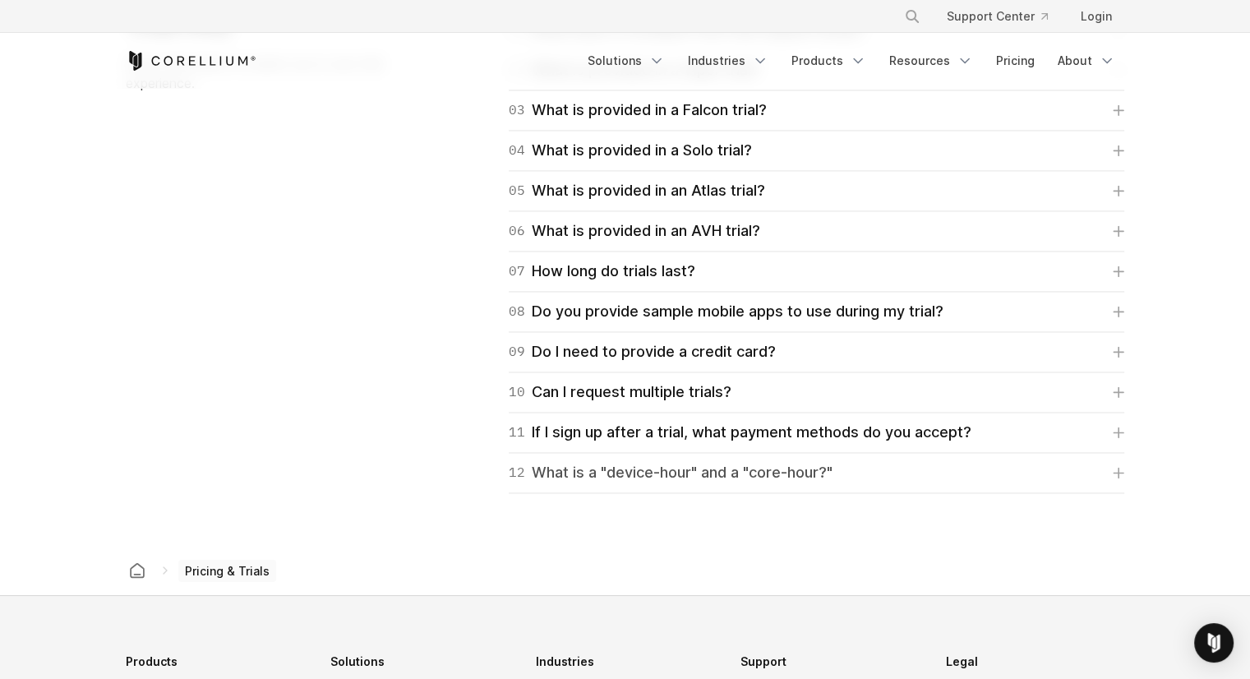
scroll to position [2390, 0]
